Goal: Check status: Check status

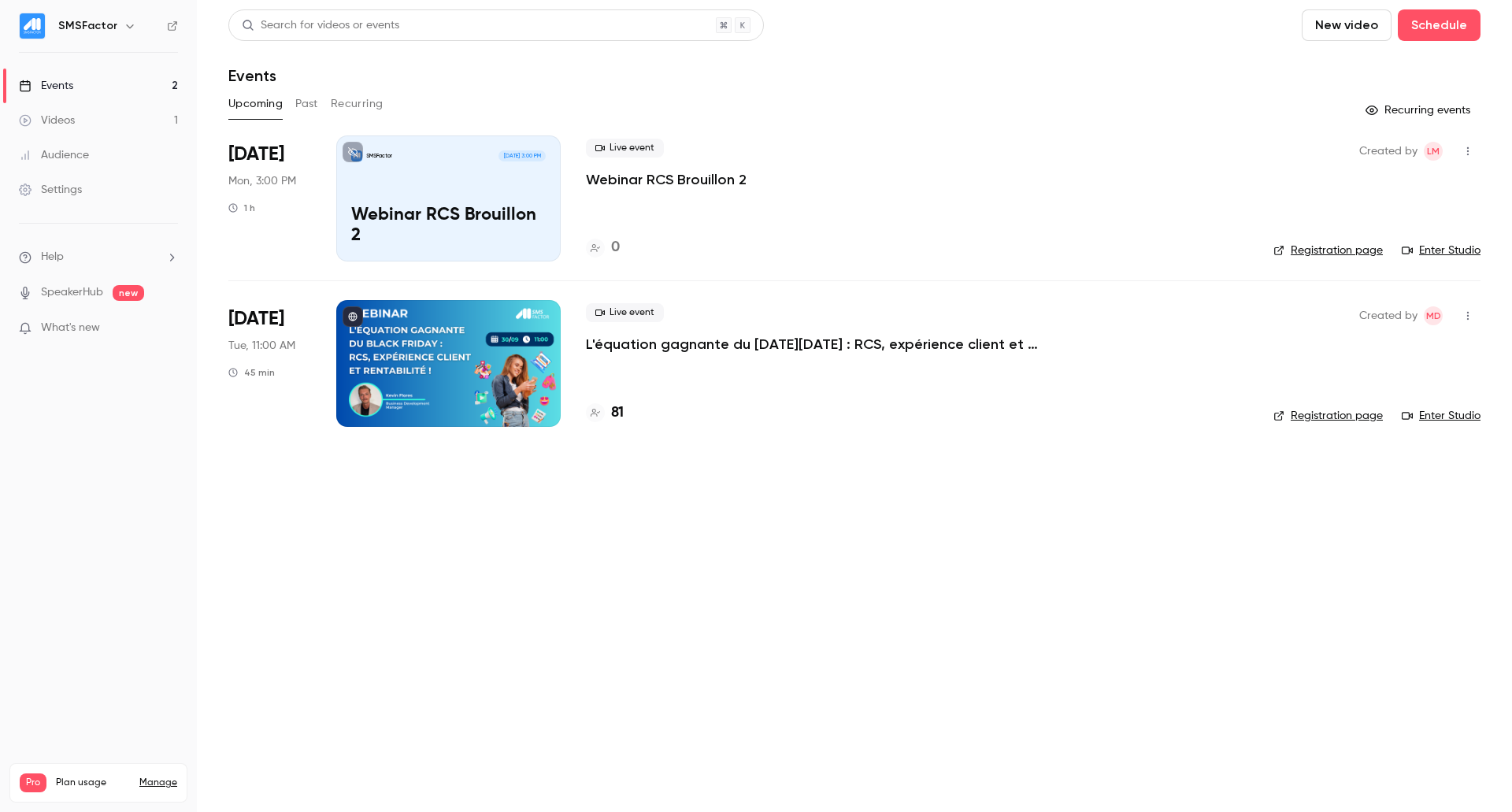
click at [630, 351] on p "L'équation gagnante du [DATE][DATE] : RCS, expérience client et rentabilité !" at bounding box center [822, 344] width 473 height 19
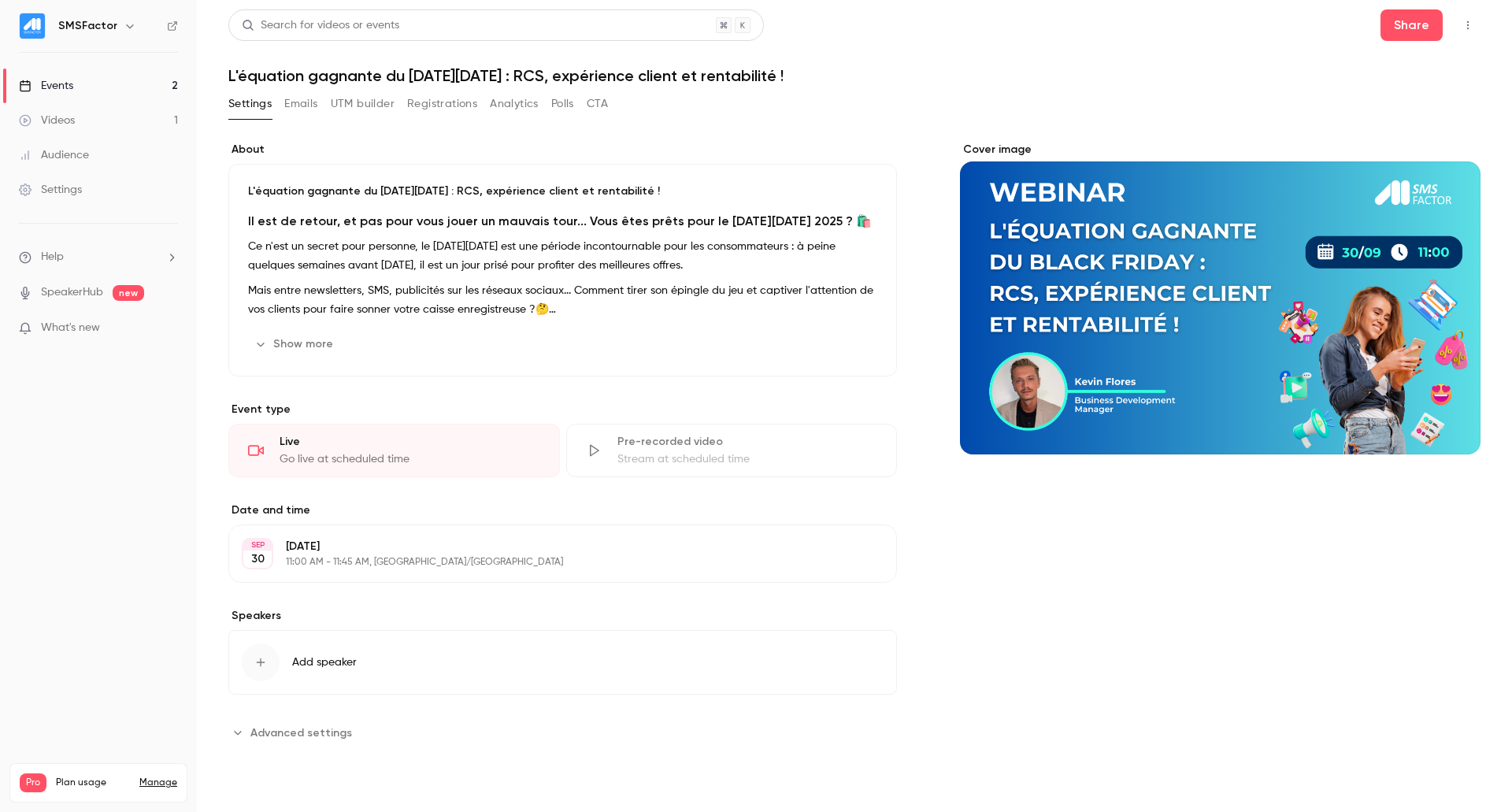
click at [427, 100] on button "Registrations" at bounding box center [442, 104] width 70 height 25
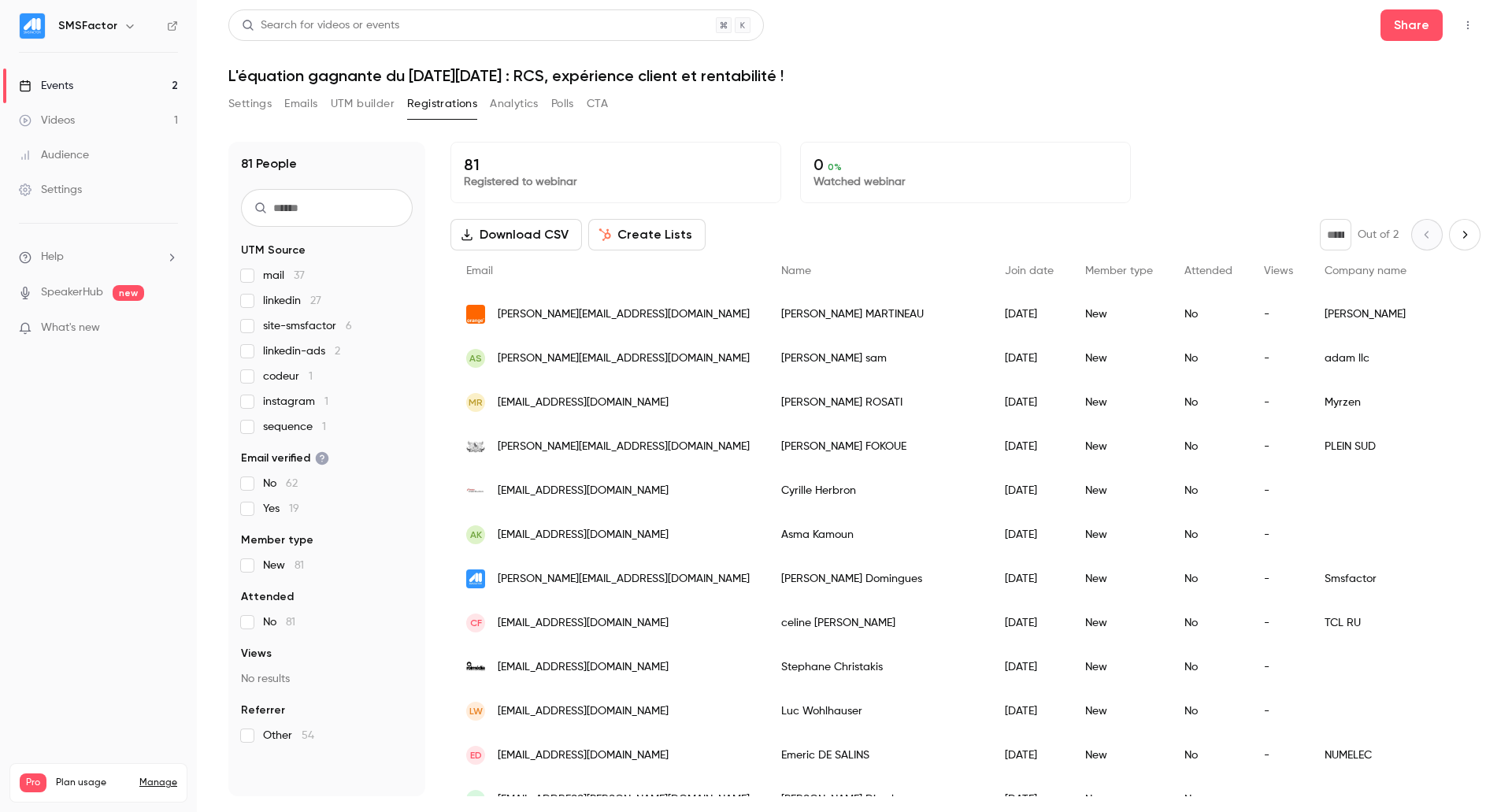
click at [1463, 232] on icon "Next page" at bounding box center [1465, 235] width 4 height 7
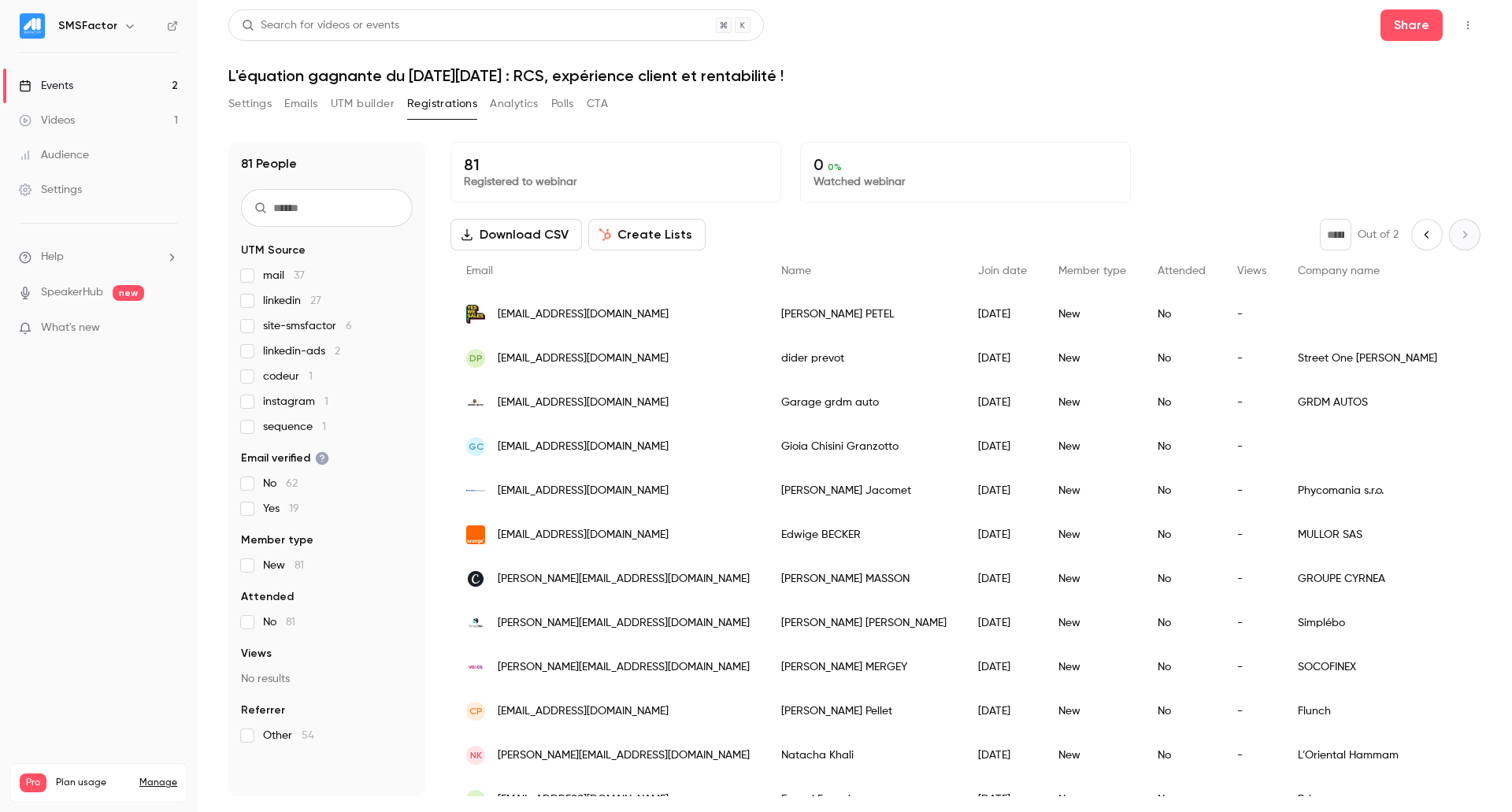
click at [1425, 236] on icon "Previous page" at bounding box center [1427, 235] width 4 height 7
type input "*"
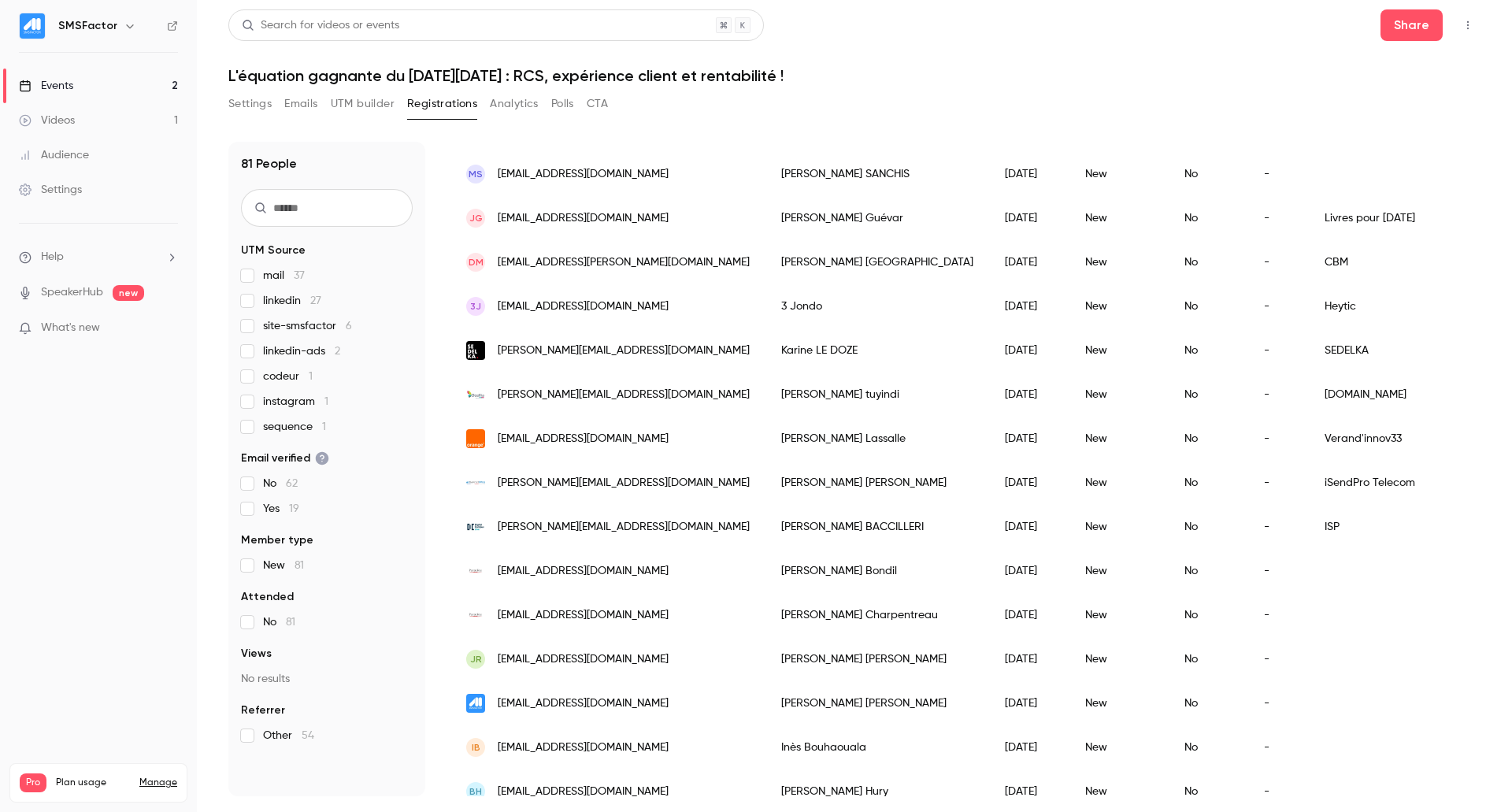
scroll to position [1713, 0]
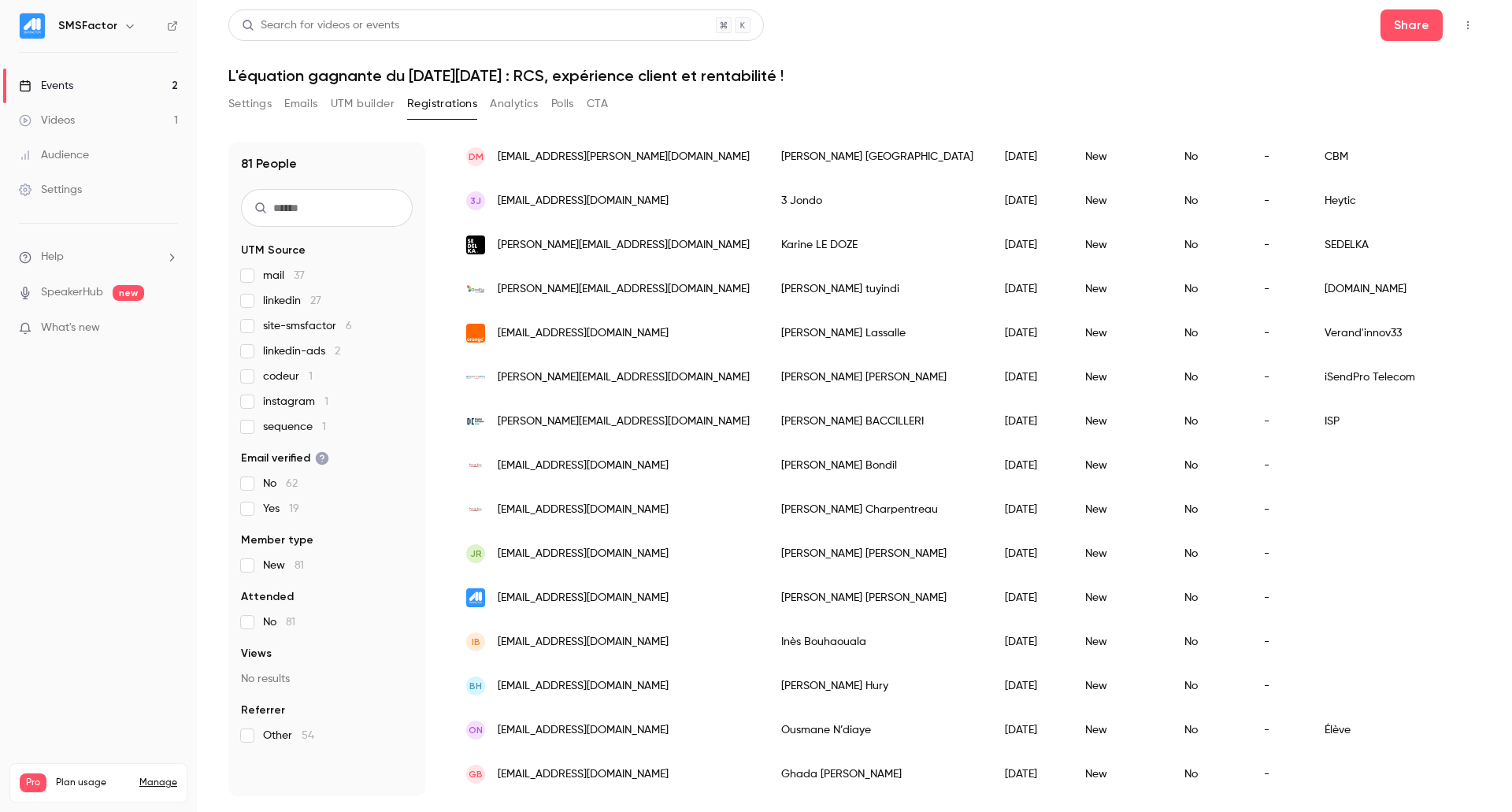
click at [1069, 555] on div "New" at bounding box center [1119, 554] width 99 height 44
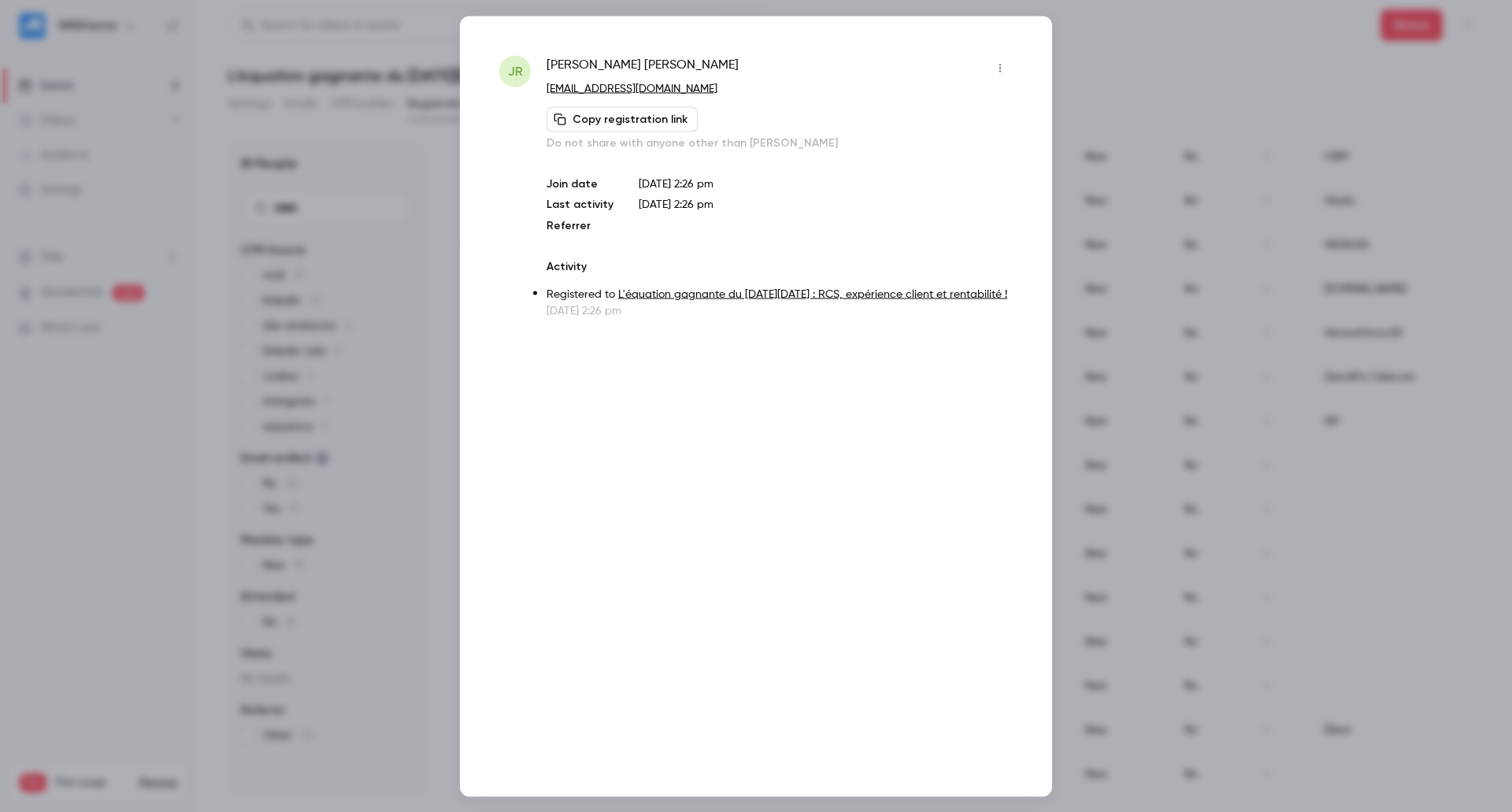
click at [990, 64] on button "button" at bounding box center [1000, 67] width 25 height 25
click at [1236, 595] on div at bounding box center [756, 406] width 1512 height 812
click at [1106, 126] on div at bounding box center [756, 406] width 1512 height 812
